Goal: Information Seeking & Learning: Learn about a topic

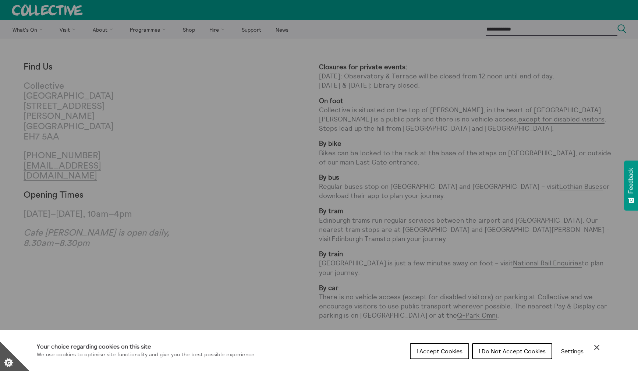
click at [595, 348] on icon "Close Cookie Control" at bounding box center [596, 347] width 9 height 9
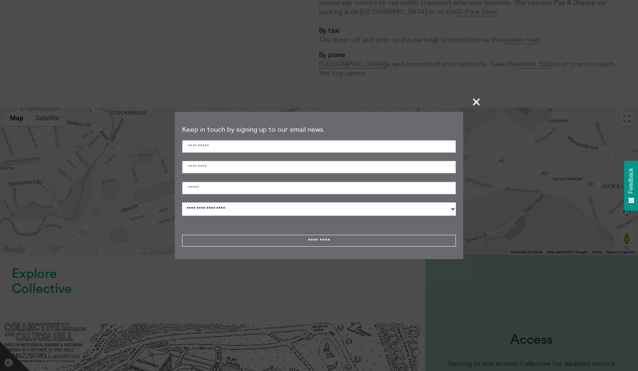
scroll to position [317, 0]
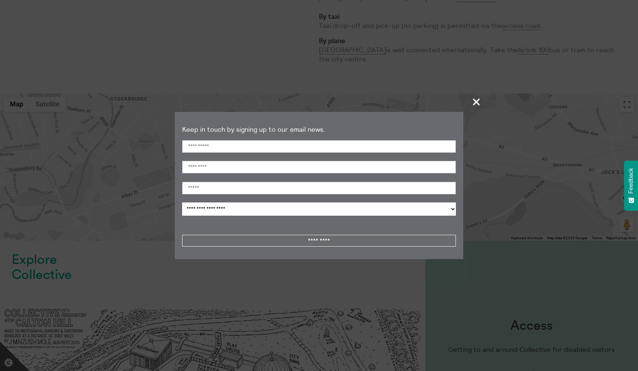
click at [477, 104] on span "+" at bounding box center [477, 102] width 22 height 22
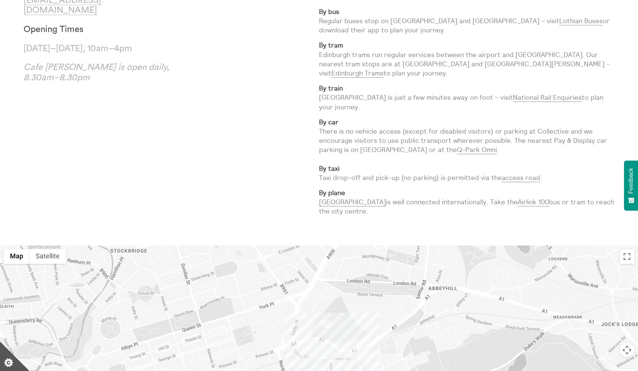
scroll to position [0, 0]
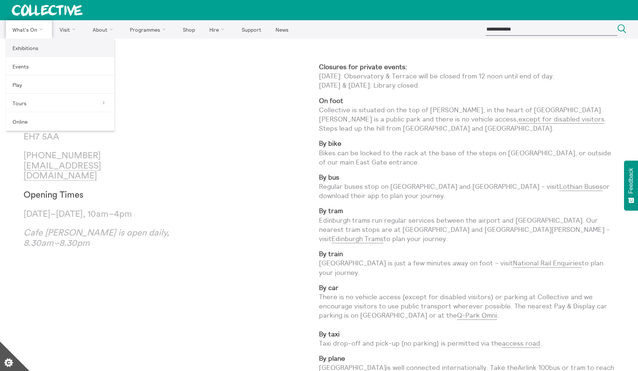
click at [28, 45] on link "Exhibitions" at bounding box center [60, 48] width 108 height 18
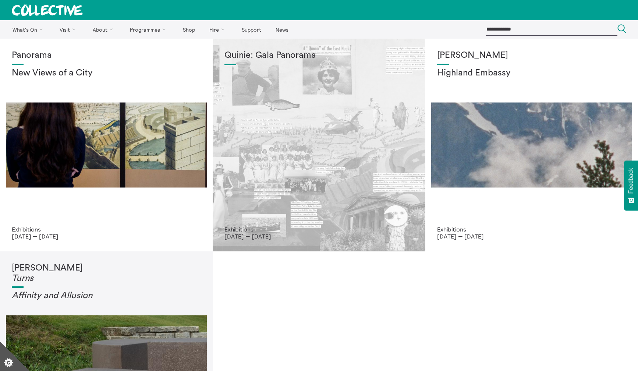
click at [336, 181] on div "Quinie: Gala Panorama" at bounding box center [318, 137] width 189 height 175
